Goal: Task Accomplishment & Management: Use online tool/utility

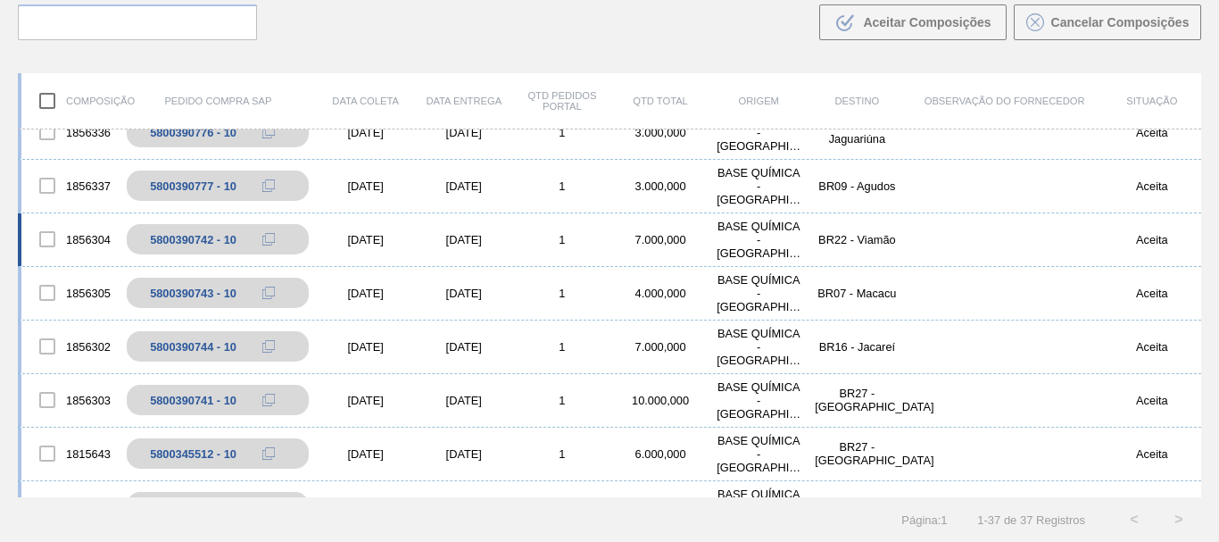
scroll to position [455, 0]
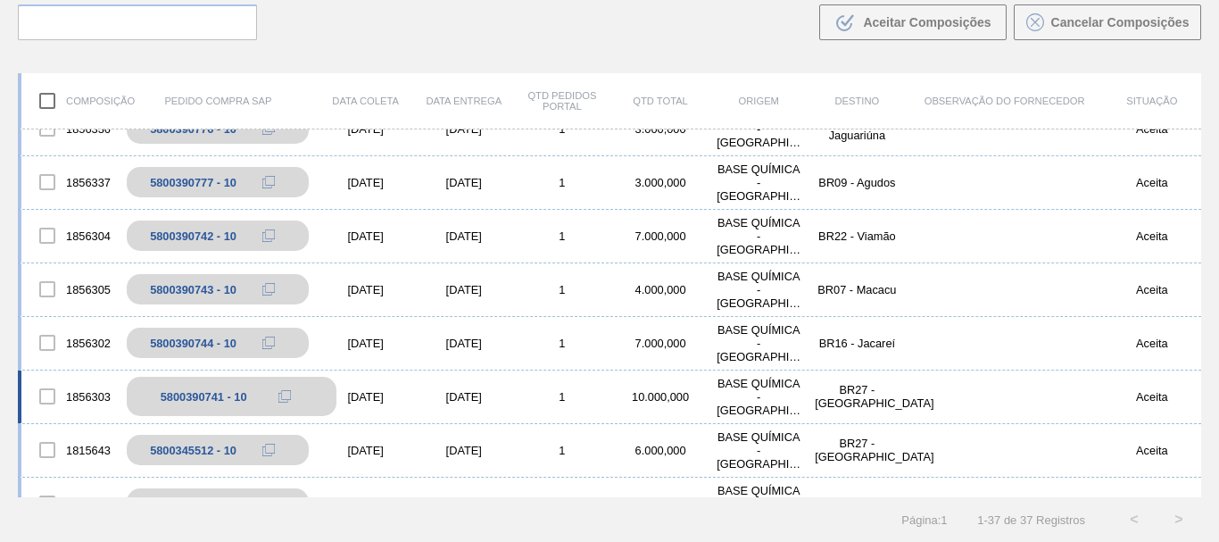
click at [180, 402] on div "5800390741 - 10" at bounding box center [204, 396] width 87 height 13
copy div "5800390741"
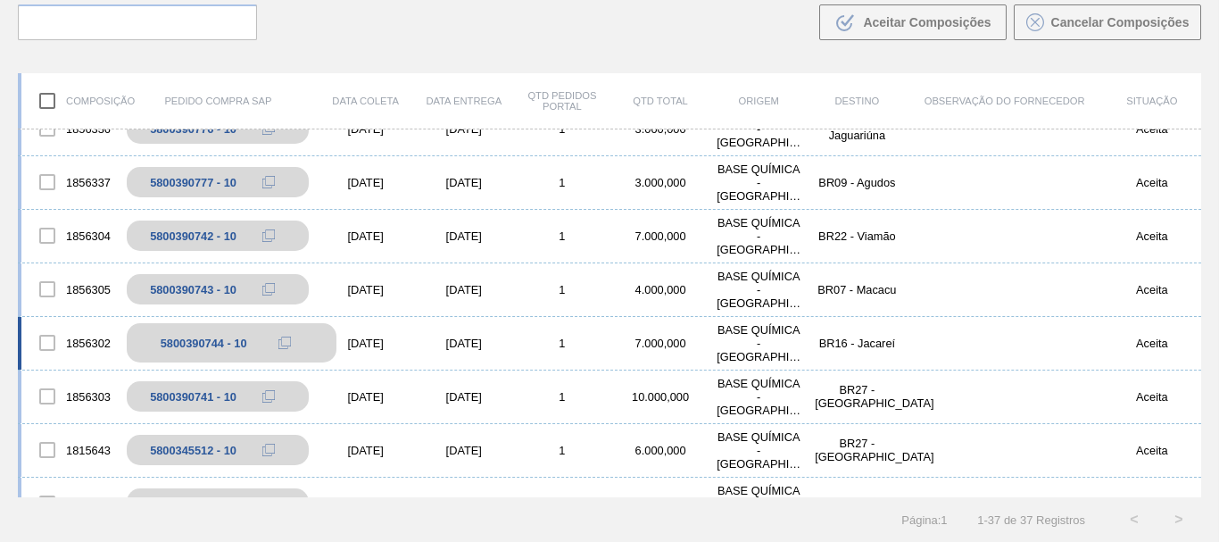
click at [178, 342] on div "5800390744 - 10" at bounding box center [204, 342] width 87 height 13
copy div "5800390744"
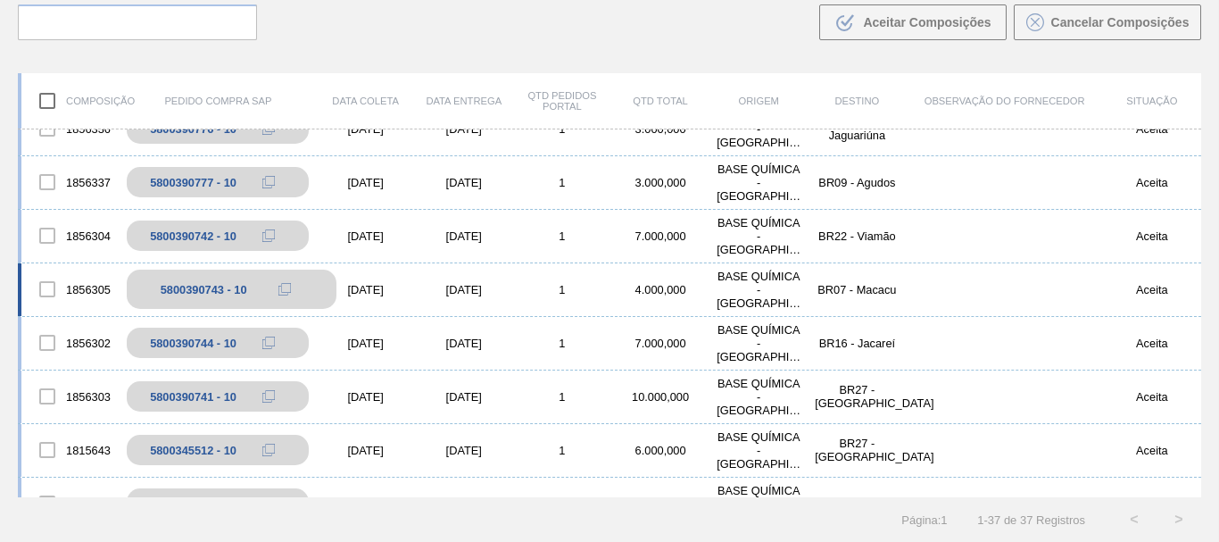
click at [176, 293] on div "5800390743 - 10" at bounding box center [204, 289] width 87 height 13
copy div "5800390743"
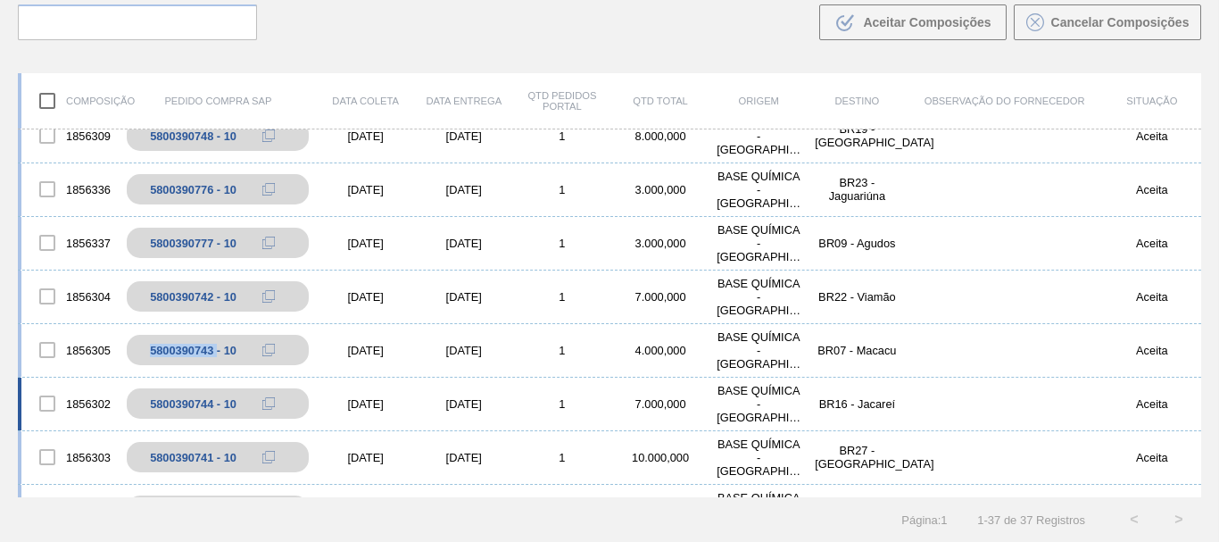
scroll to position [364, 0]
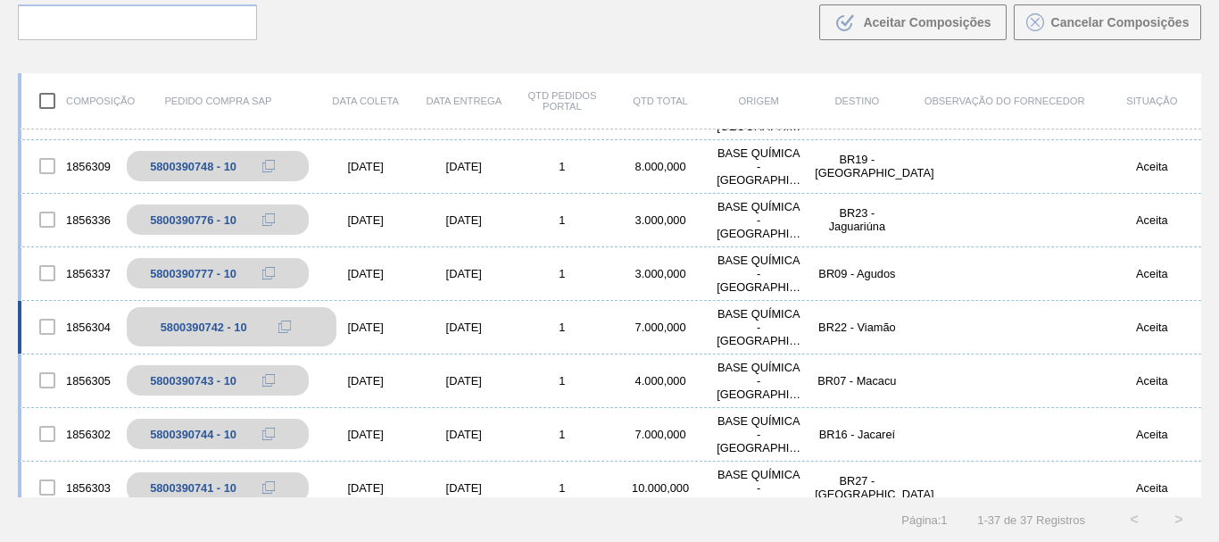
click at [188, 334] on div "5800390742 - 10" at bounding box center [204, 326] width 87 height 13
copy div "5800390742"
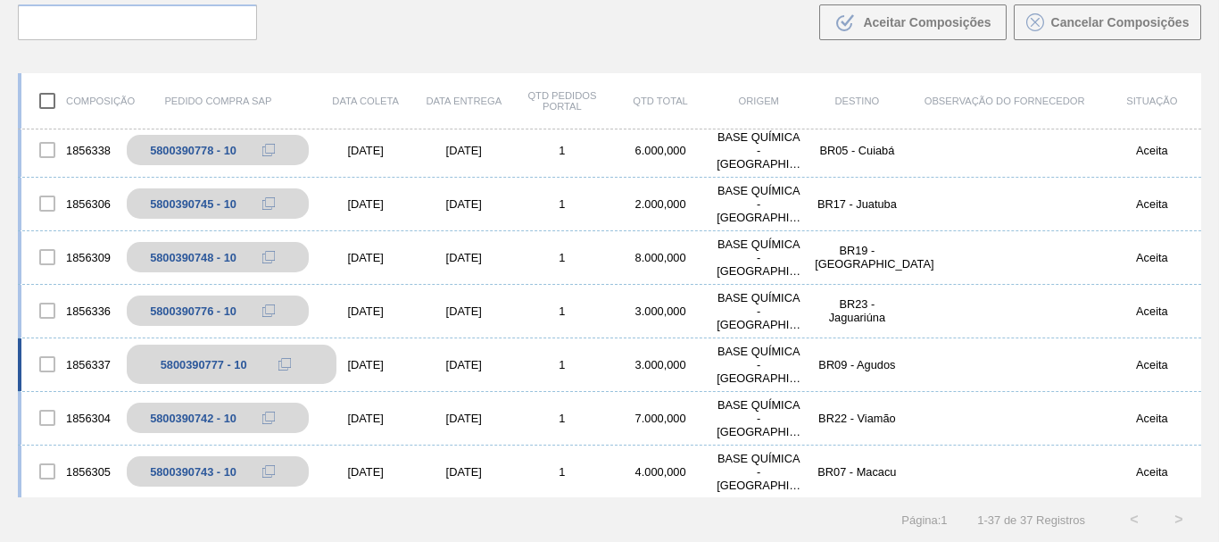
click at [187, 366] on div "5800390777 - 10" at bounding box center [204, 364] width 87 height 13
copy div "5800390777"
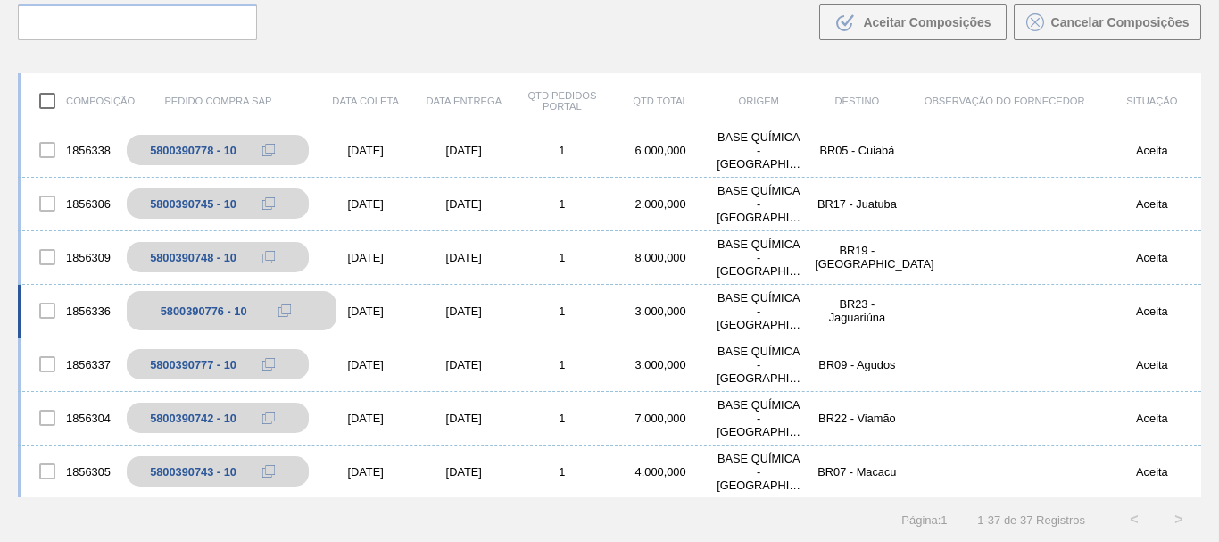
click at [186, 308] on div "5800390776 - 10" at bounding box center [204, 310] width 87 height 13
copy div "5800390776"
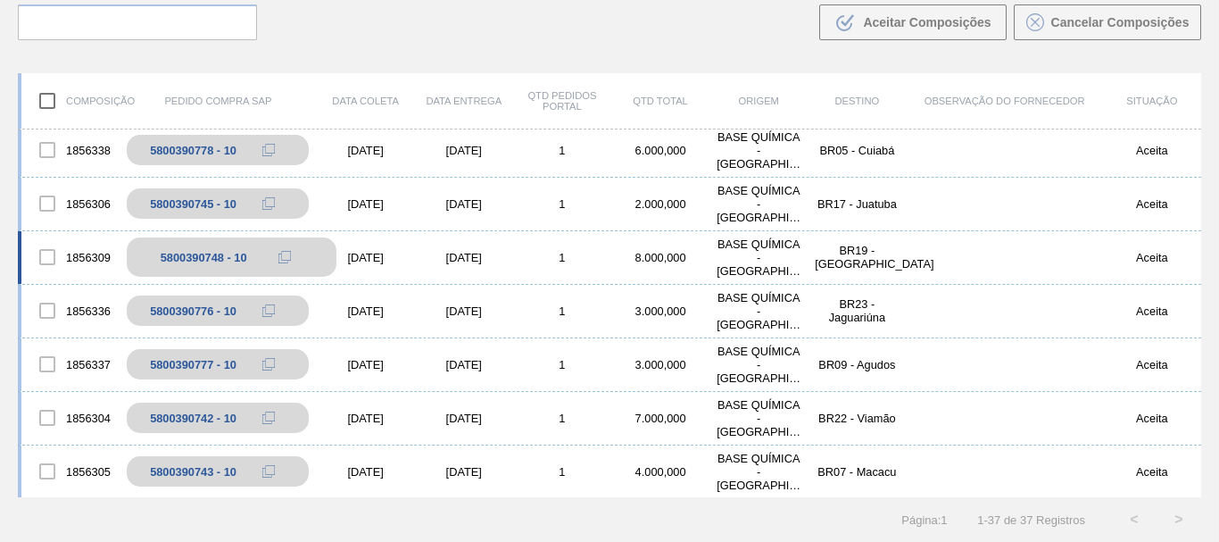
click at [191, 260] on div "5800390748 - 10" at bounding box center [204, 257] width 87 height 13
copy div "5800390748"
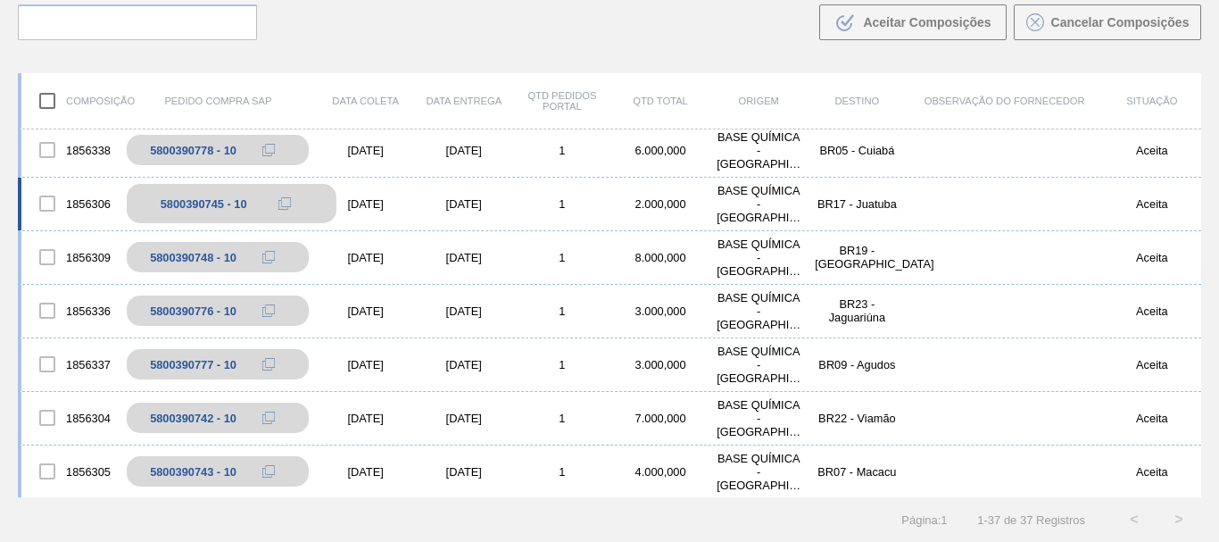
click at [179, 208] on div "5800390745 - 10" at bounding box center [204, 203] width 87 height 13
copy div "5800390745"
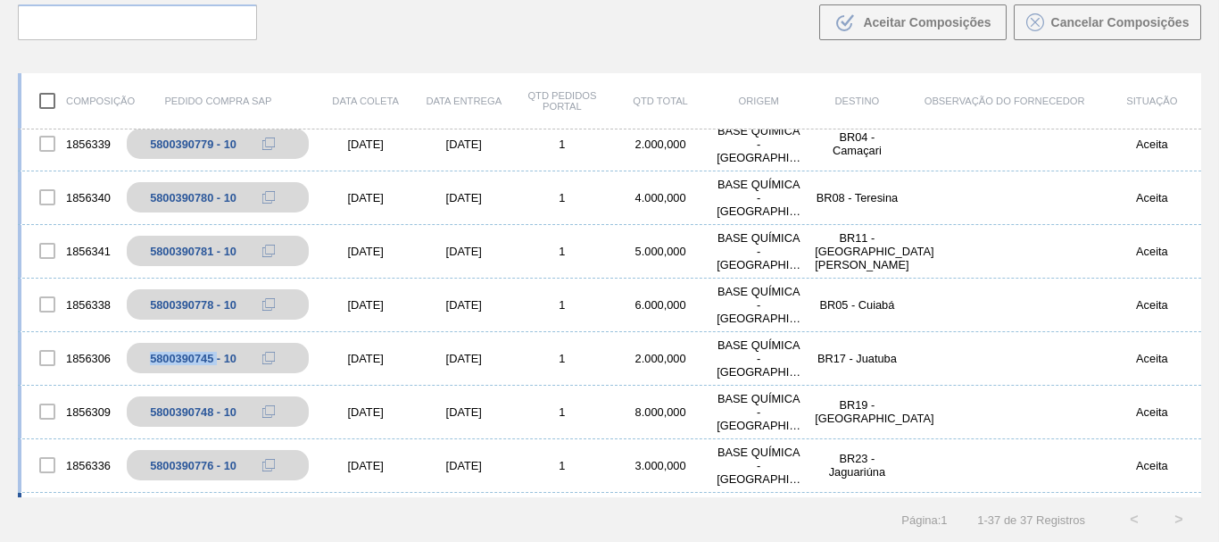
scroll to position [91, 0]
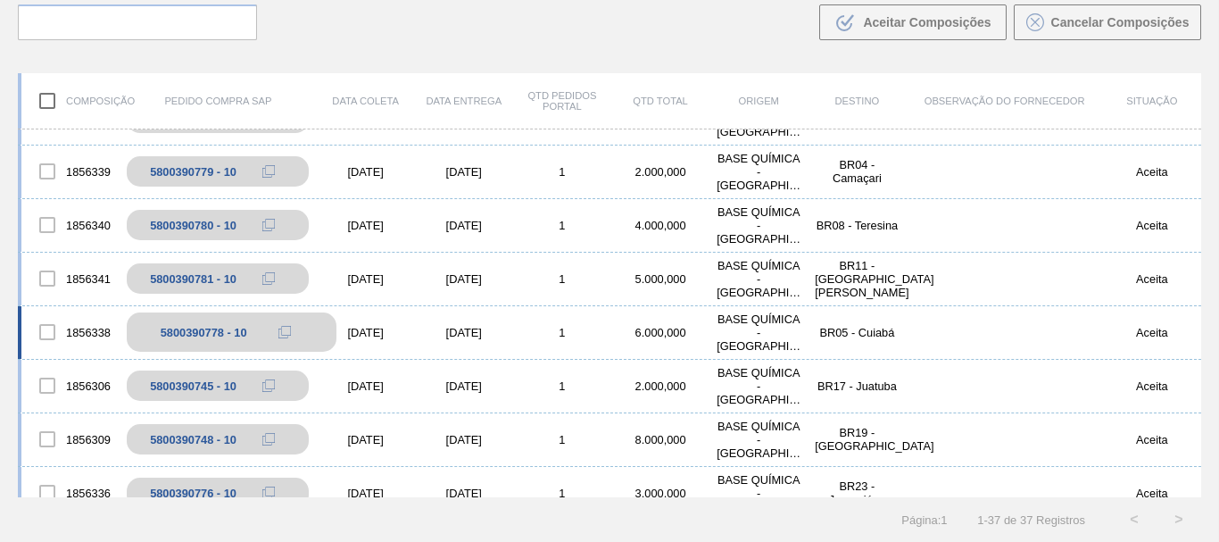
click at [198, 337] on div "5800390778 - 10" at bounding box center [204, 332] width 87 height 13
copy div "5800390778"
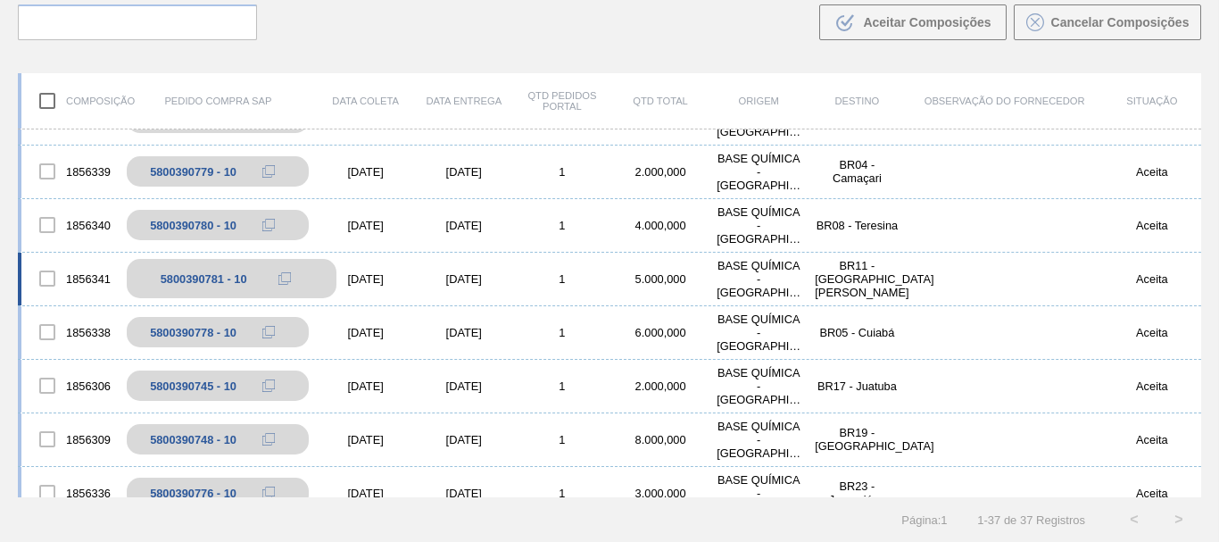
click at [190, 278] on div "5800390781 - 10" at bounding box center [204, 278] width 87 height 13
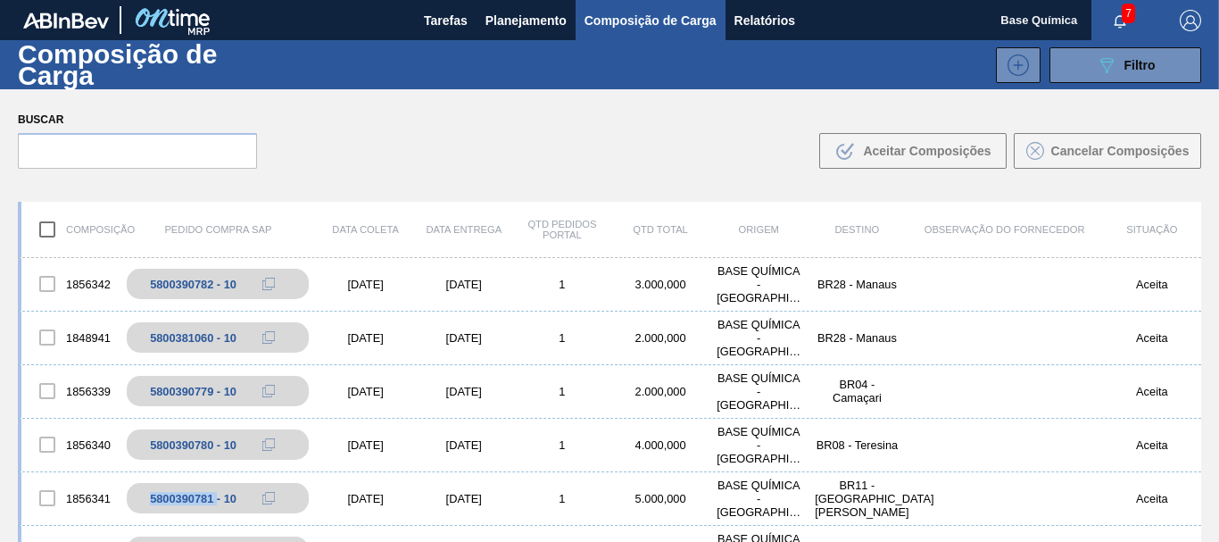
scroll to position [129, 0]
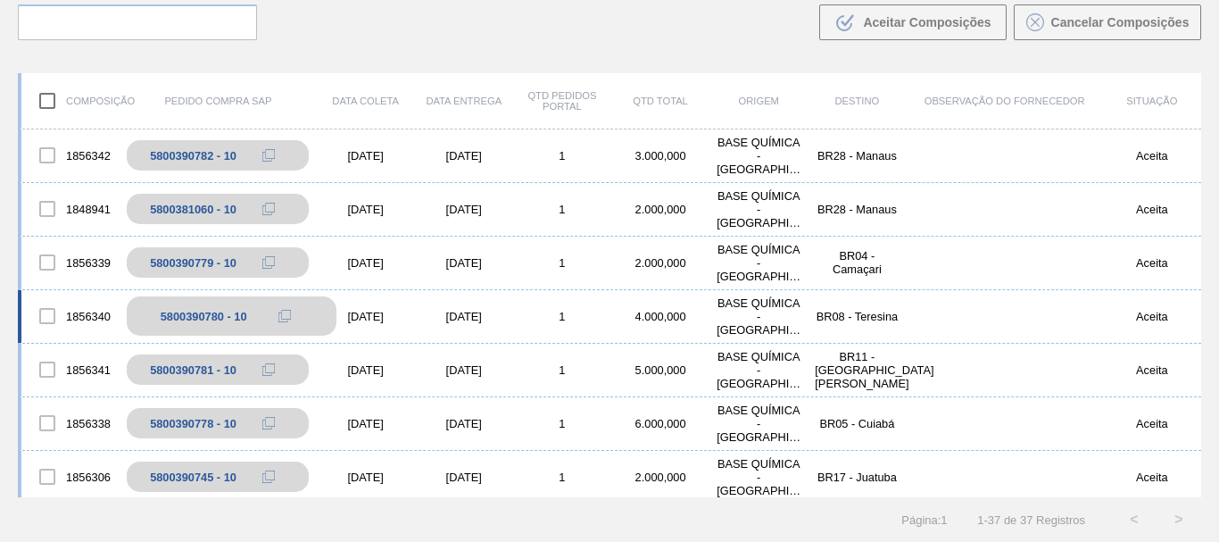
click at [191, 315] on div "5800390780 - 10" at bounding box center [204, 316] width 87 height 13
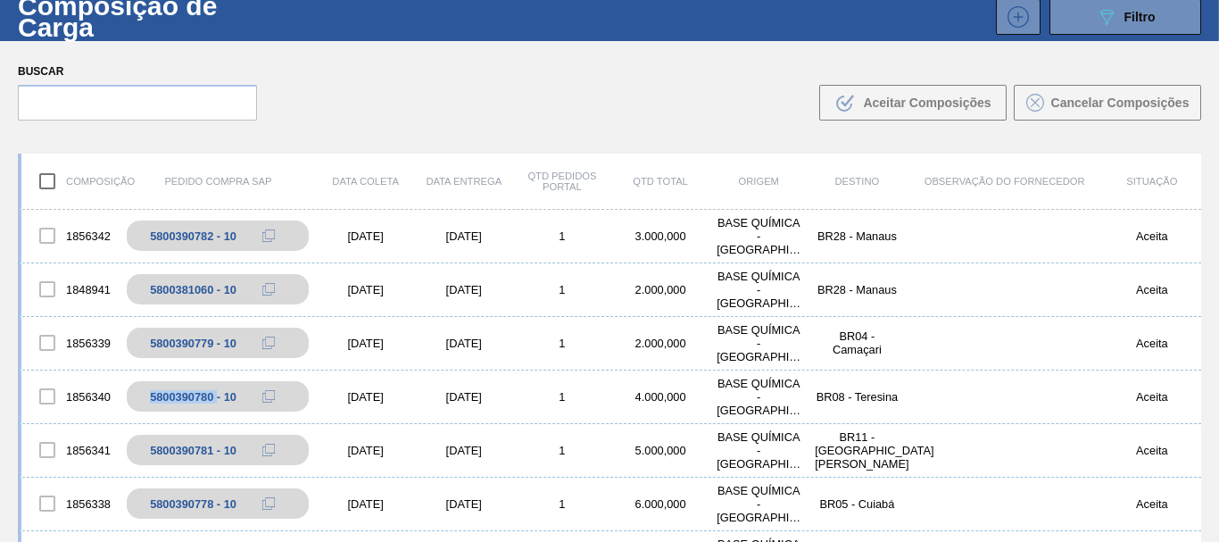
scroll to position [91, 0]
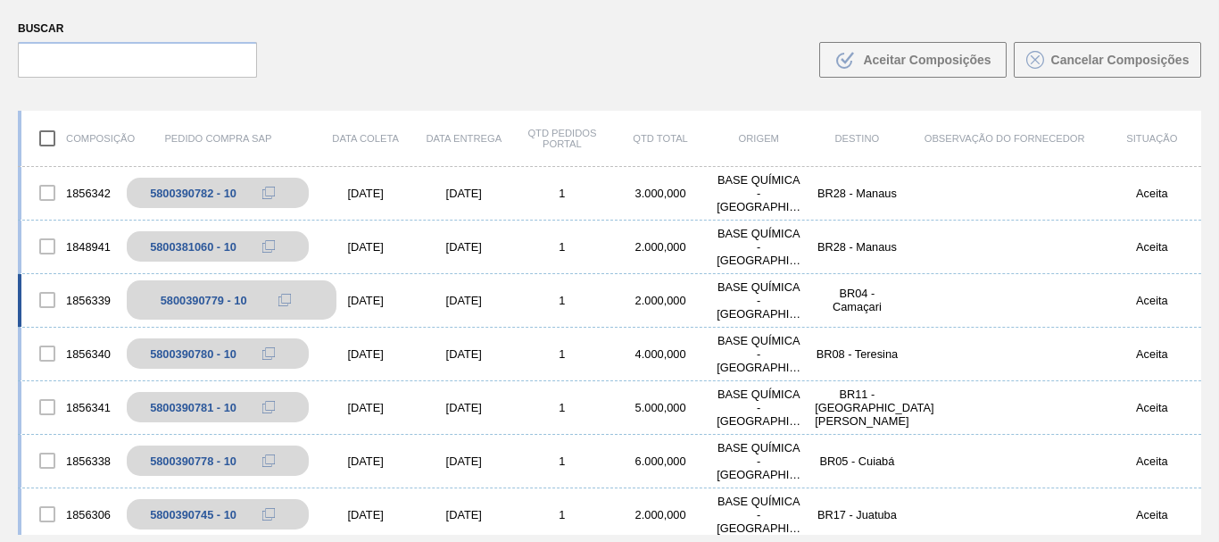
click at [183, 308] on div "5800390779 - 10" at bounding box center [231, 299] width 209 height 39
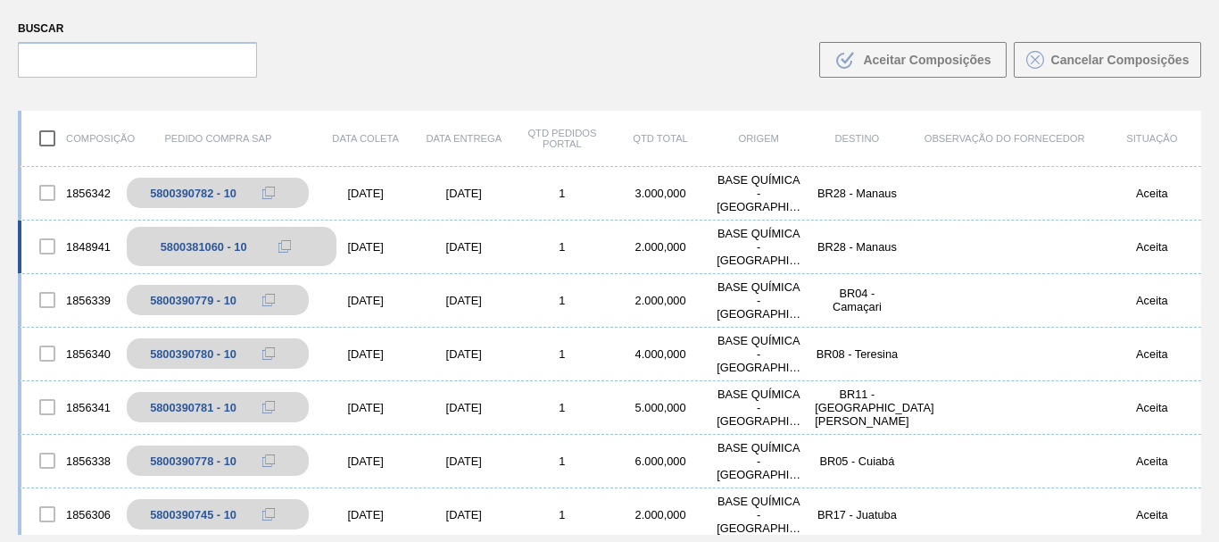
click at [185, 241] on div "5800381060 - 10" at bounding box center [204, 246] width 87 height 13
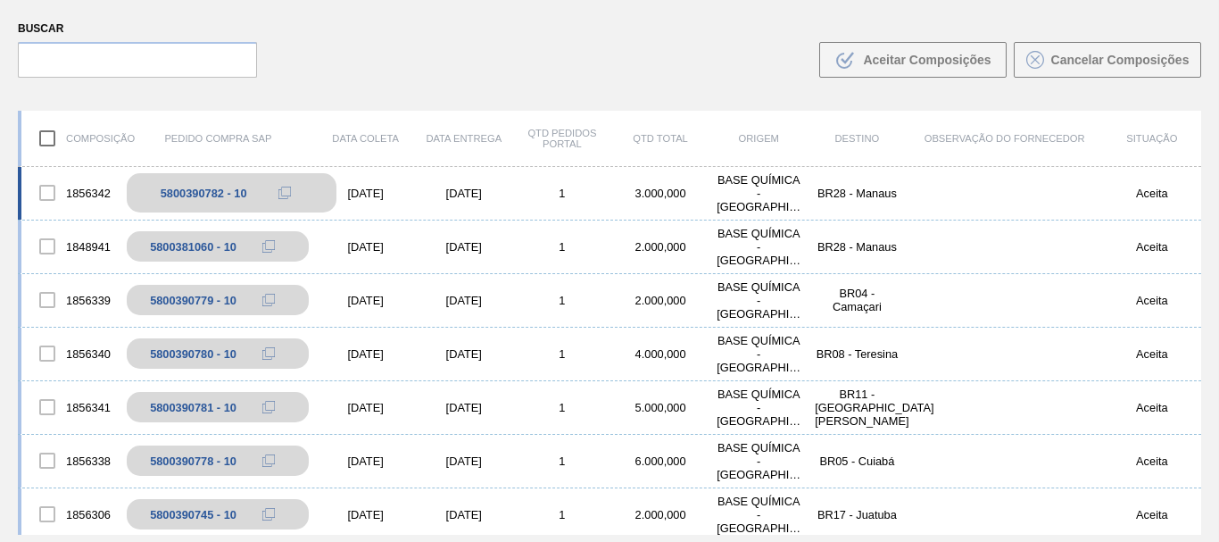
click at [200, 188] on div "5800390782 - 10" at bounding box center [204, 193] width 87 height 13
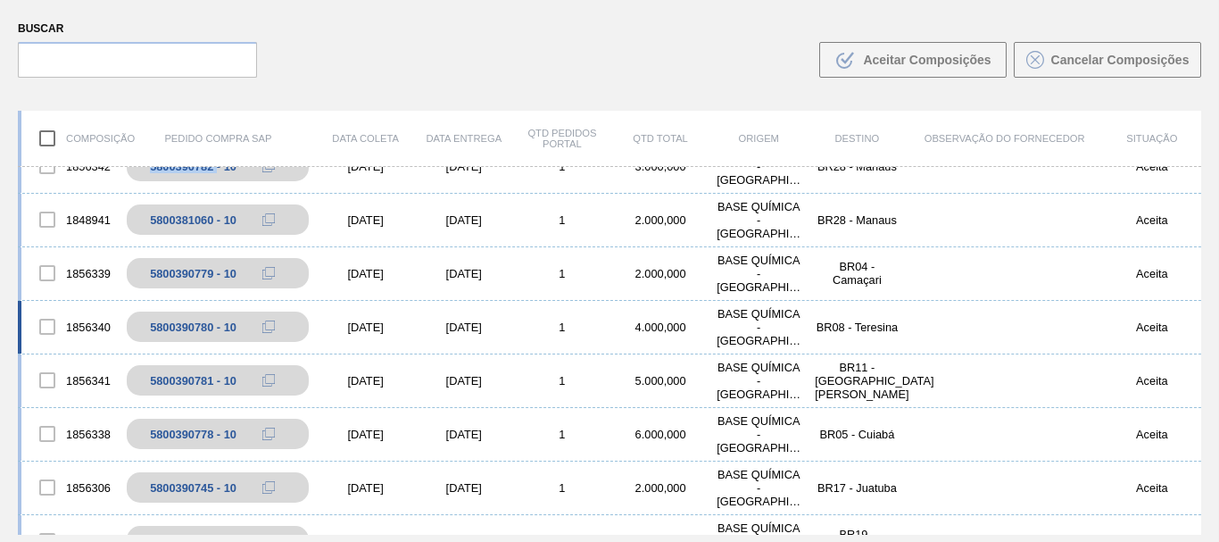
scroll to position [0, 0]
